Goal: Information Seeking & Learning: Find specific fact

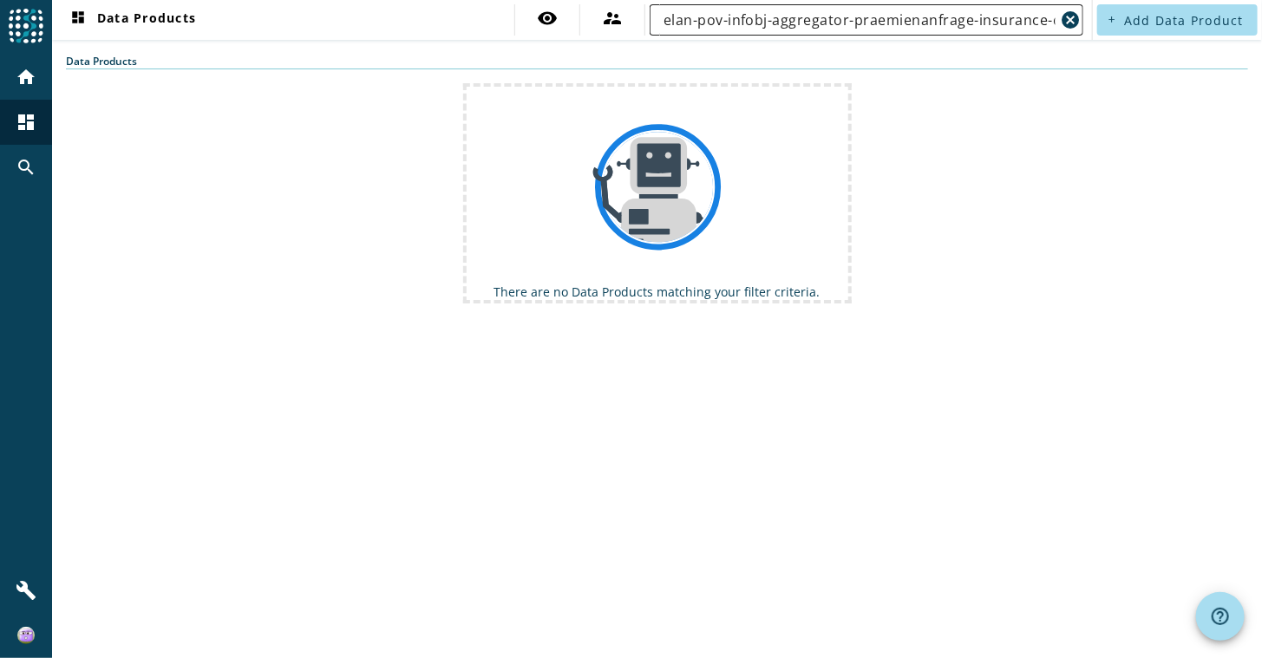
click at [1001, 17] on input "elan-pov-infobj-aggregator-praemienanfrage-insurance-de" at bounding box center [860, 20] width 392 height 21
drag, startPoint x: 1001, startPoint y: 24, endPoint x: 1024, endPoint y: 24, distance: 22.6
click at [1024, 24] on input "elan-pov-infobj-aggregator-praemienanfrage-insurance-de" at bounding box center [860, 20] width 392 height 21
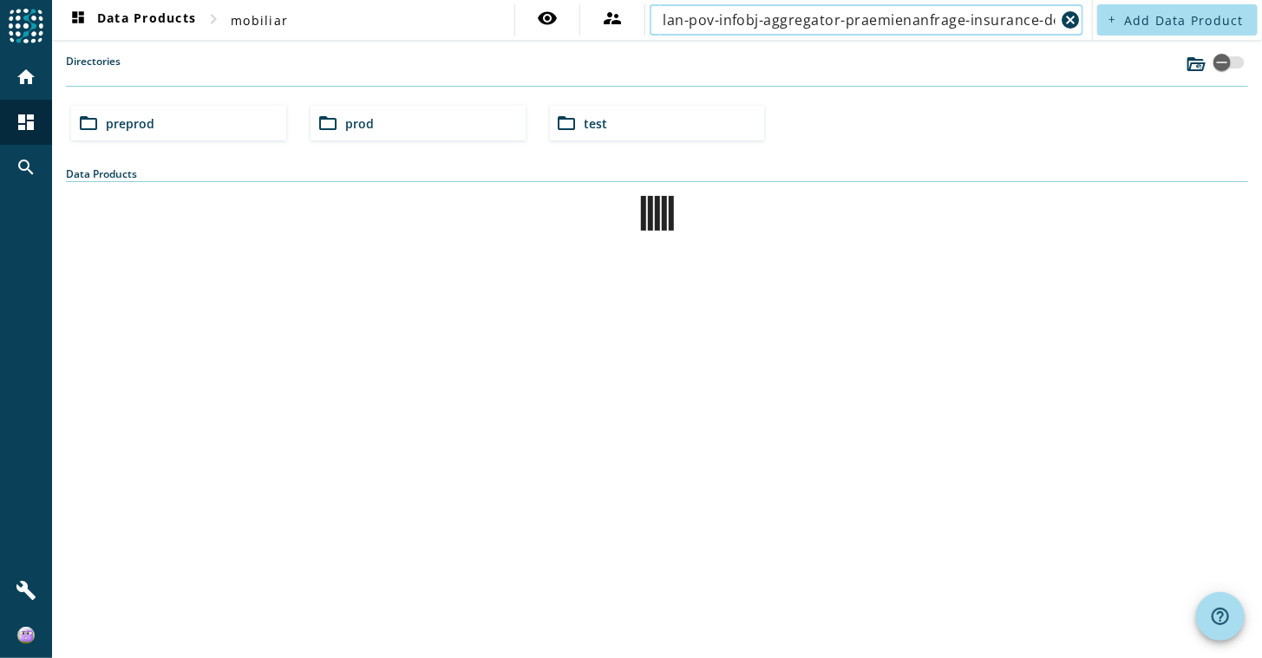
click at [1045, 23] on input "elan-pov-infobj-aggregator-praemienanfrage-insurance-de" at bounding box center [860, 20] width 392 height 21
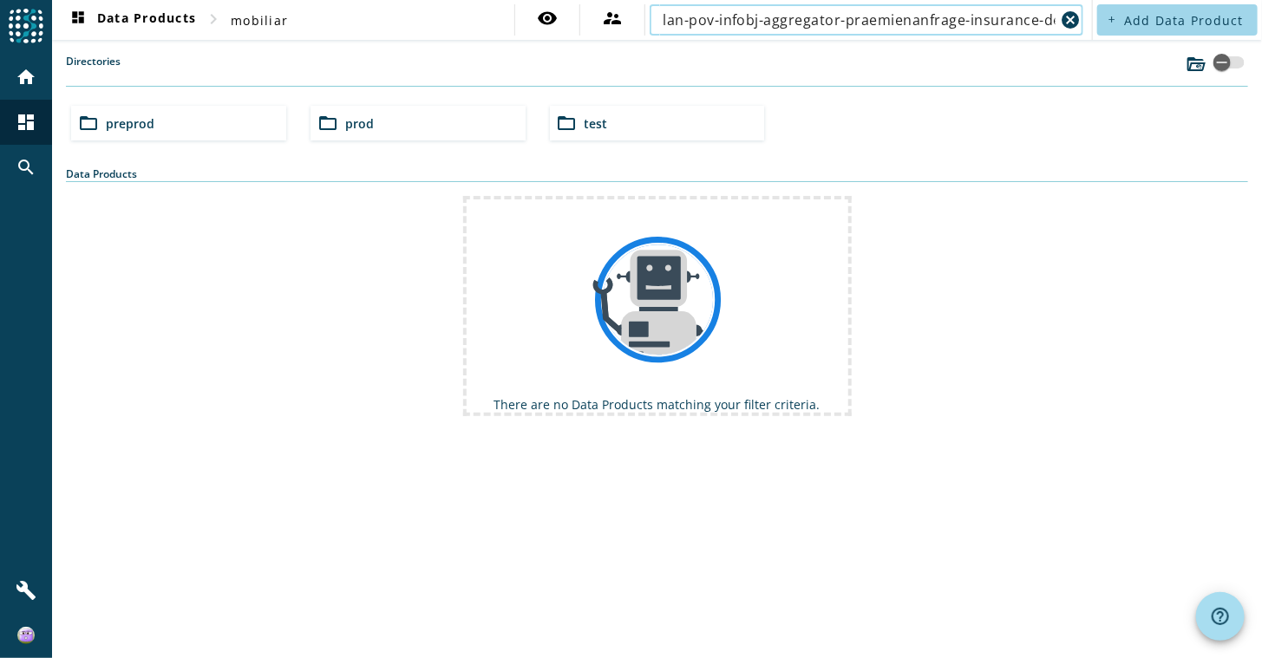
drag, startPoint x: 1048, startPoint y: 20, endPoint x: 1204, endPoint y: 22, distance: 156.2
click at [1204, 22] on div "dashboard Data Products chevron_right mobiliar visibility supervisor_account el…" at bounding box center [657, 20] width 1210 height 40
click at [1051, 16] on input "elan-pov-infobj-aggregator-praemienanfrage-insurance-de" at bounding box center [860, 20] width 392 height 21
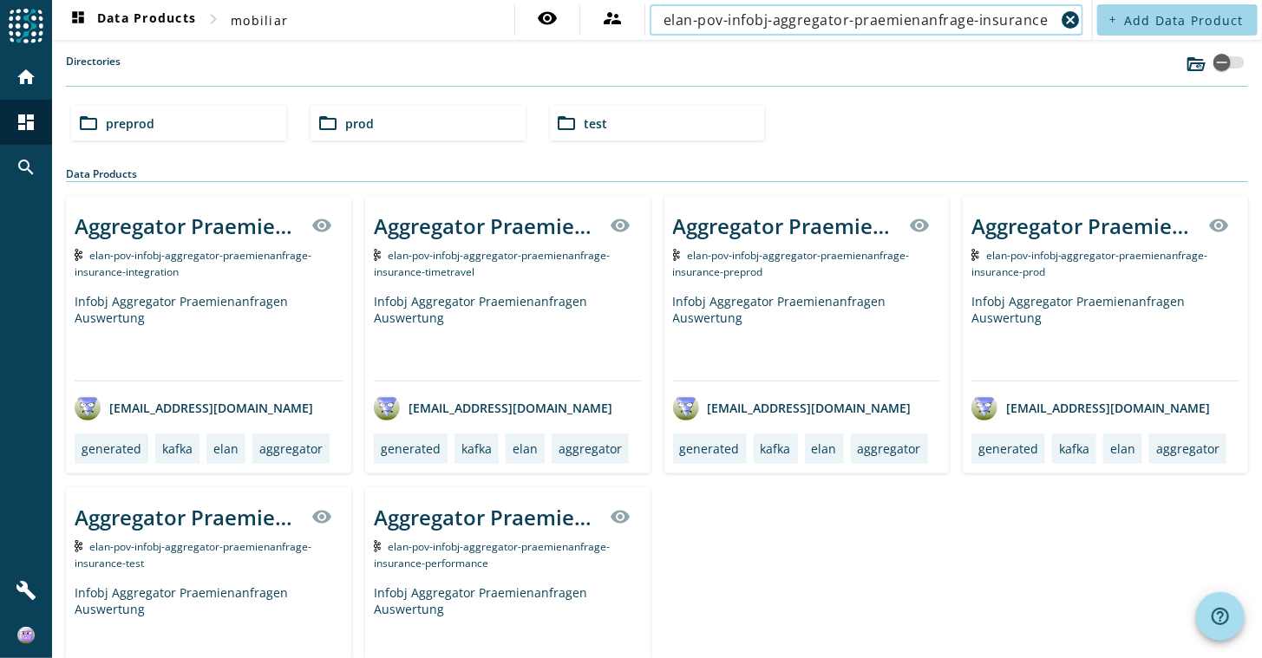
type input "elan-pov-infobj-aggregator-praemienanfrage-insurance"
